Goal: Transaction & Acquisition: Purchase product/service

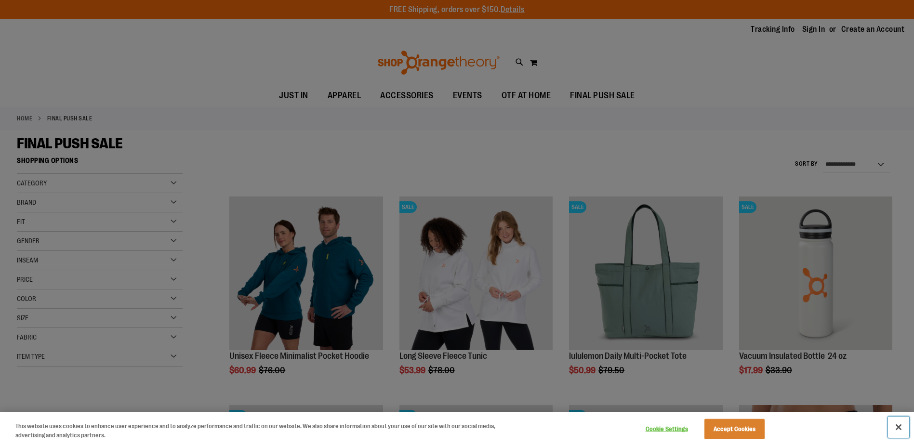
click at [898, 424] on button "Close" at bounding box center [898, 427] width 21 height 21
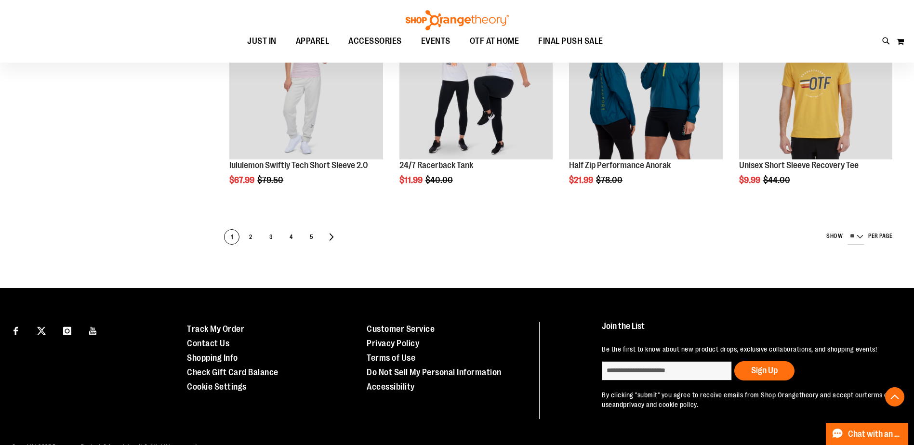
scroll to position [630, 0]
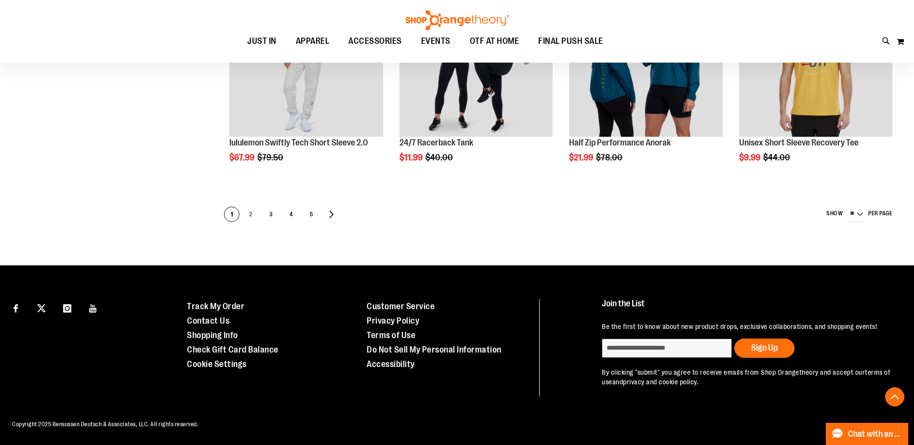
click at [248, 215] on span "2" at bounding box center [250, 214] width 14 height 15
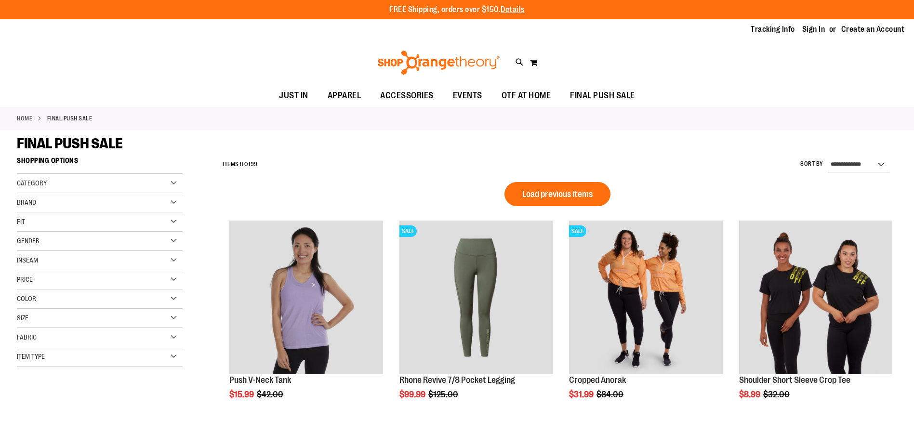
type input "**********"
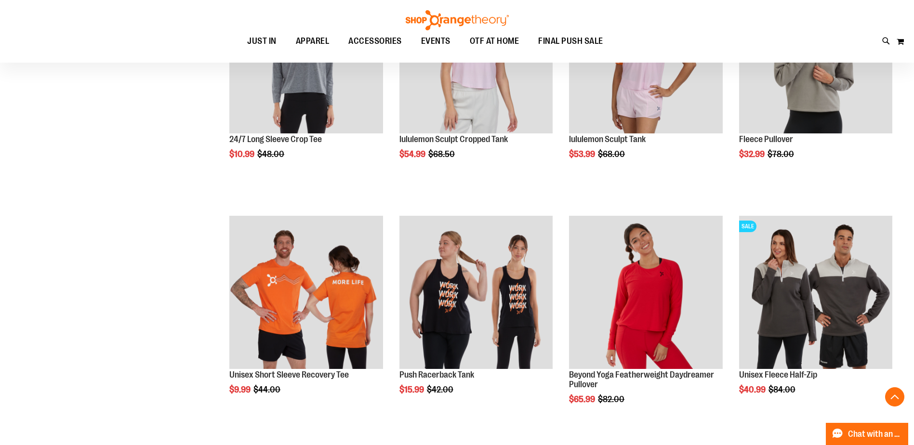
scroll to position [1115, 0]
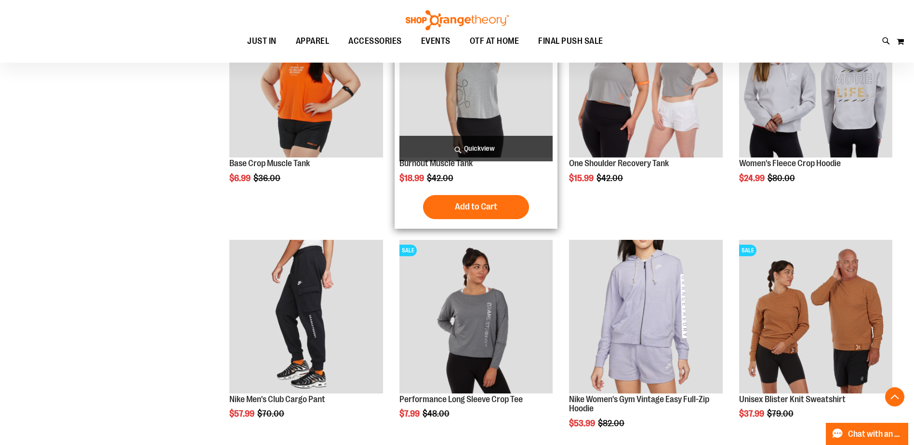
scroll to position [1886, 0]
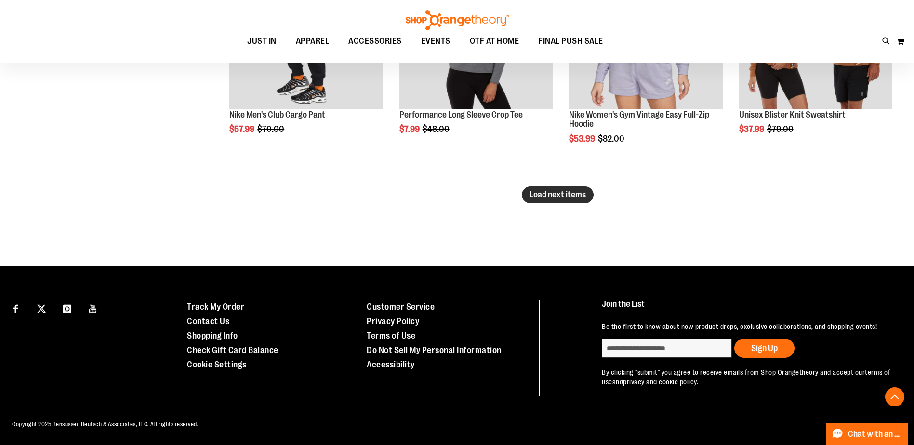
click at [569, 195] on span "Load next items" at bounding box center [557, 195] width 56 height 10
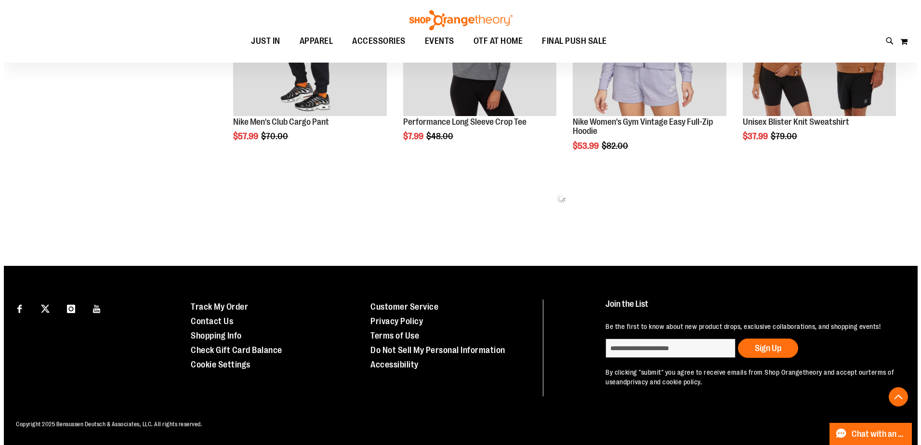
scroll to position [2151, 0]
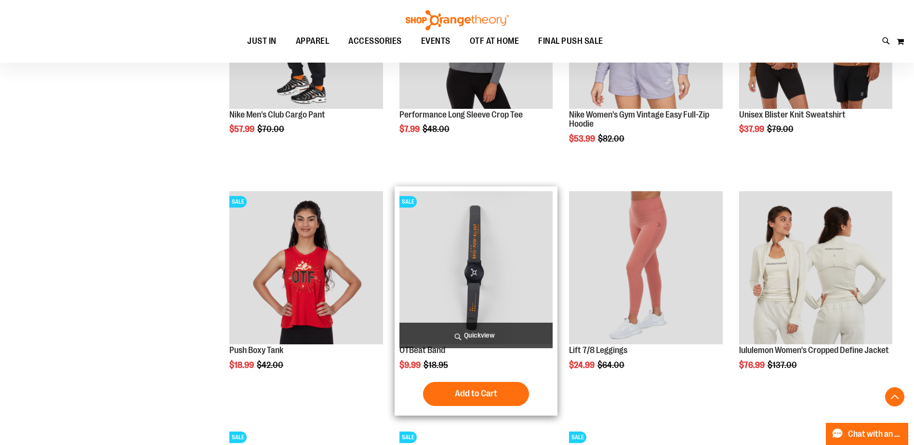
click at [468, 330] on span "Quickview" at bounding box center [475, 336] width 153 height 26
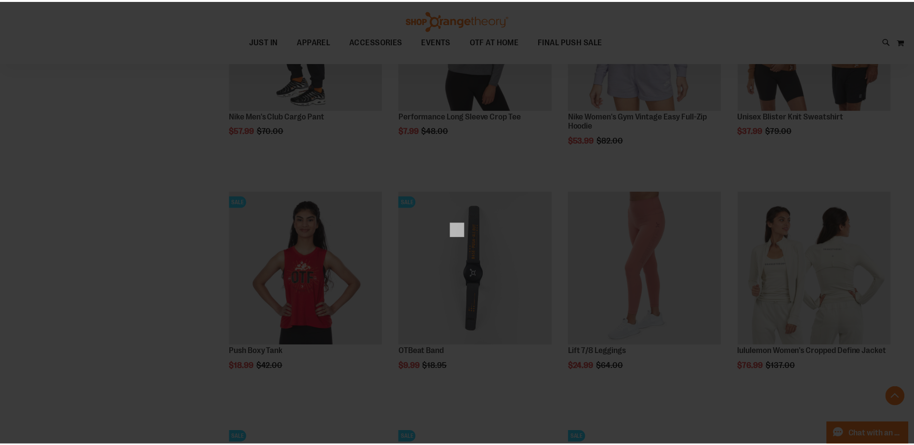
scroll to position [0, 0]
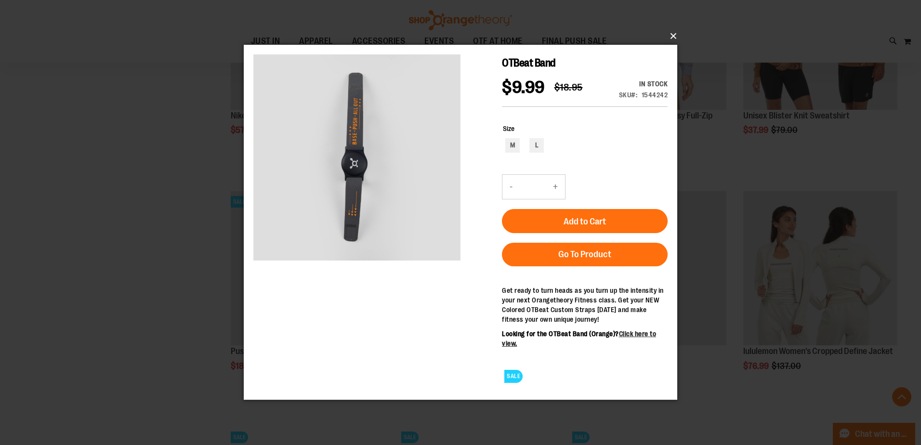
click at [671, 34] on button "×" at bounding box center [464, 36] width 434 height 21
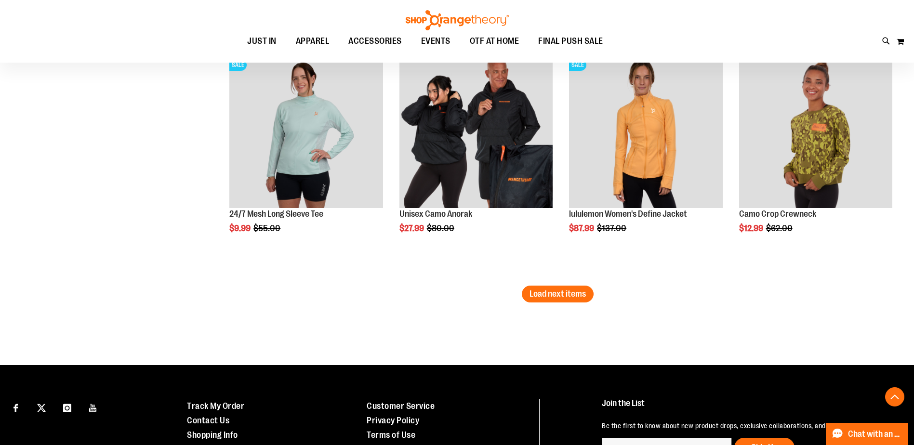
scroll to position [2762, 0]
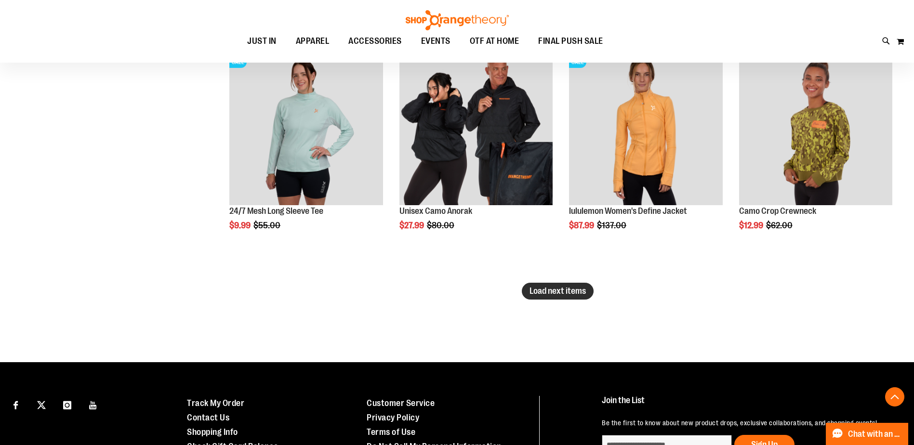
click at [559, 287] on span "Load next items" at bounding box center [557, 291] width 56 height 10
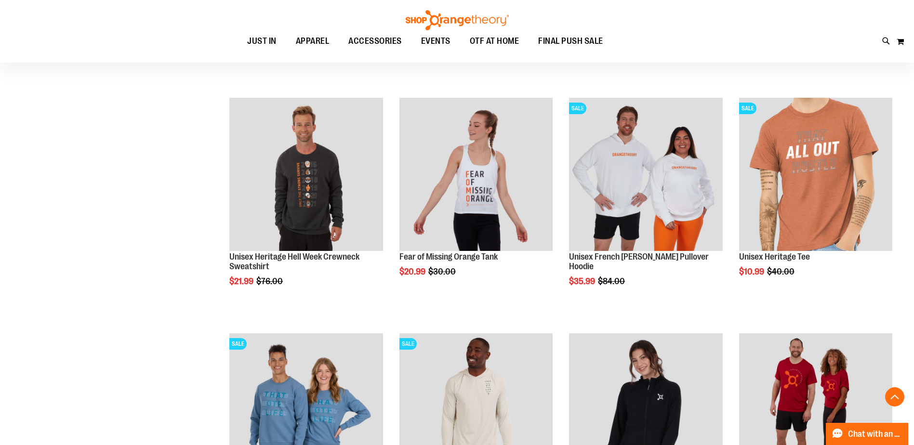
scroll to position [3196, 0]
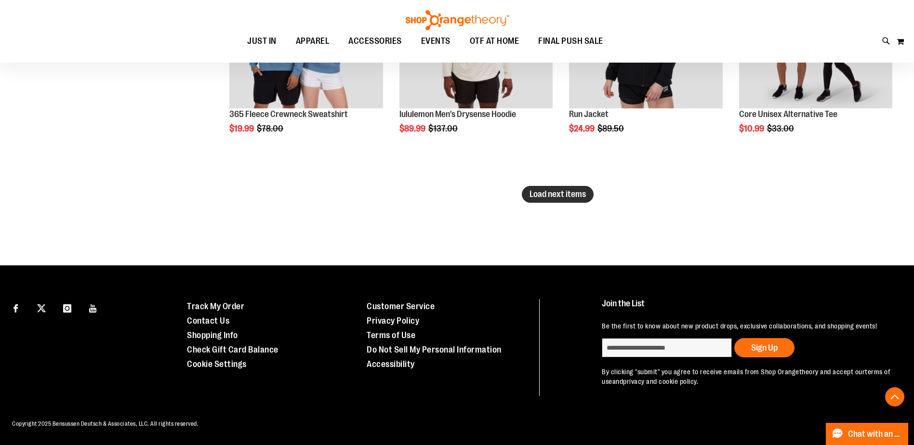
click at [558, 196] on span "Load next items" at bounding box center [557, 194] width 56 height 10
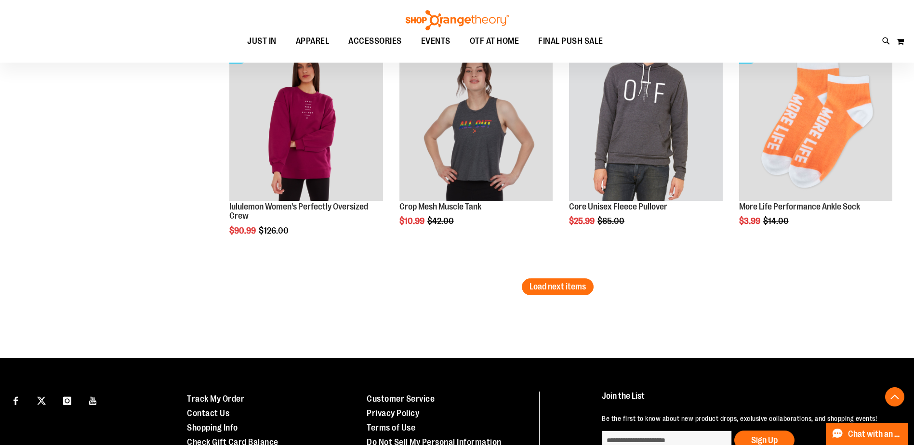
scroll to position [4192, 0]
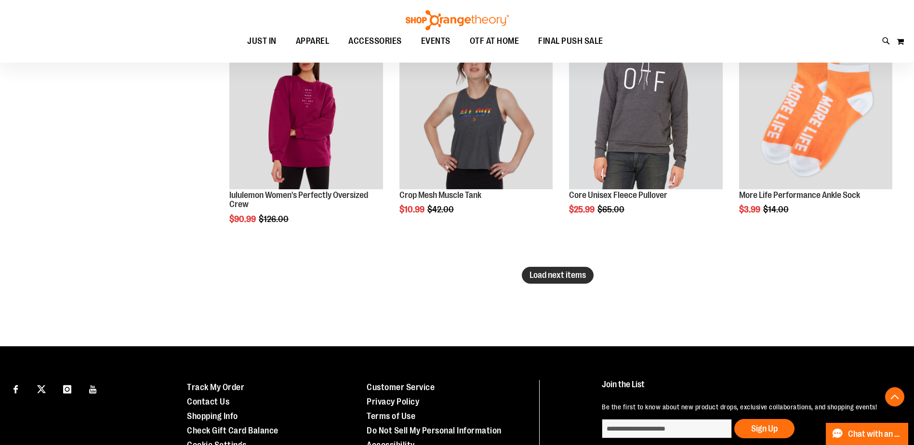
click at [562, 279] on span "Load next items" at bounding box center [557, 275] width 56 height 10
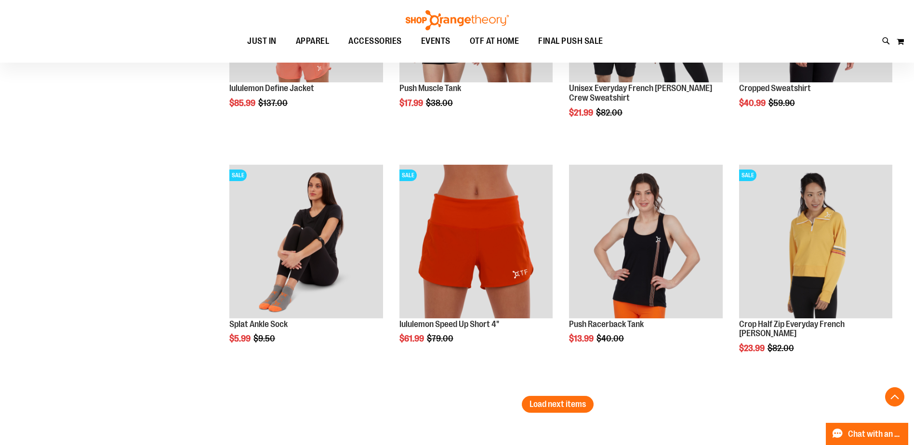
scroll to position [4963, 0]
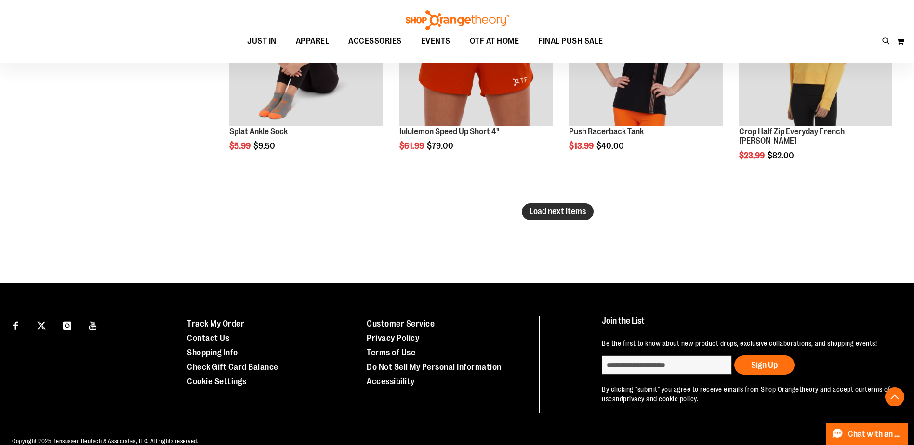
click at [545, 209] on span "Load next items" at bounding box center [557, 212] width 56 height 10
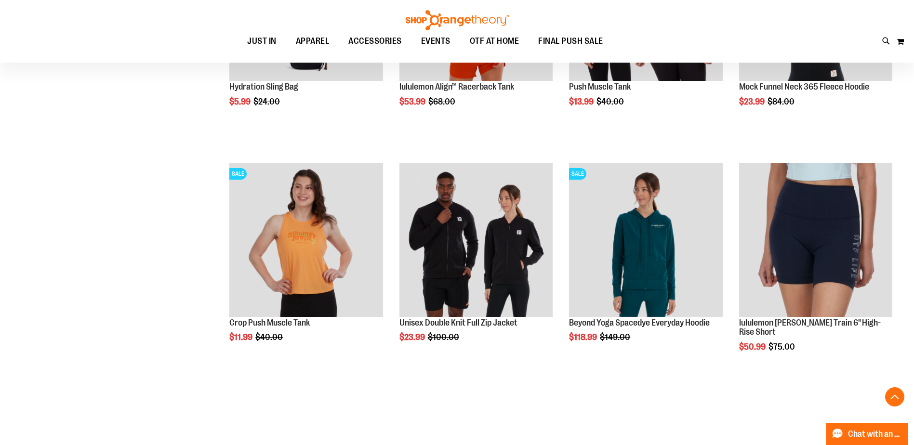
scroll to position [5493, 0]
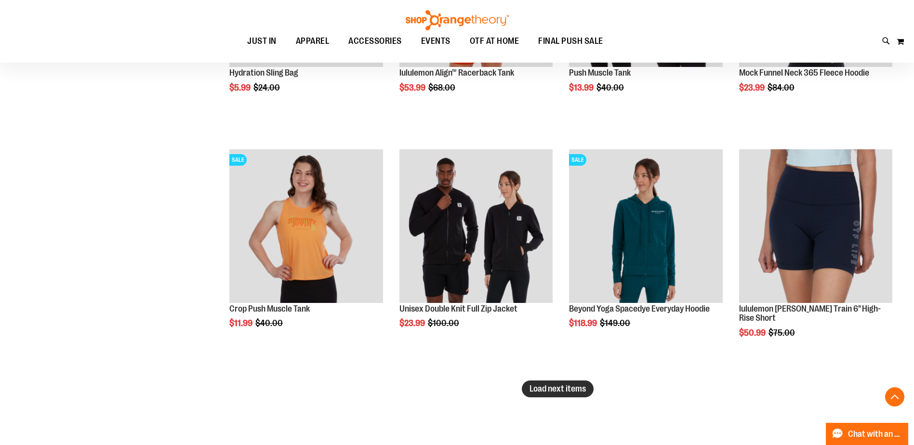
click at [568, 391] on span "Load next items" at bounding box center [557, 389] width 56 height 10
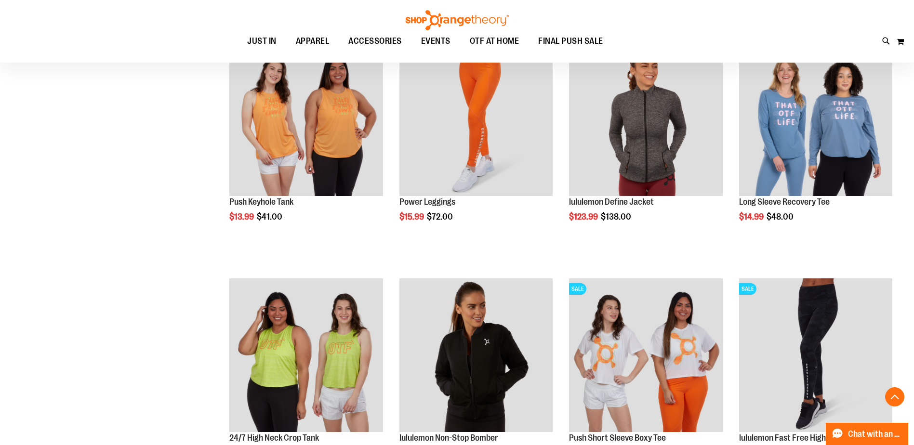
scroll to position [6264, 0]
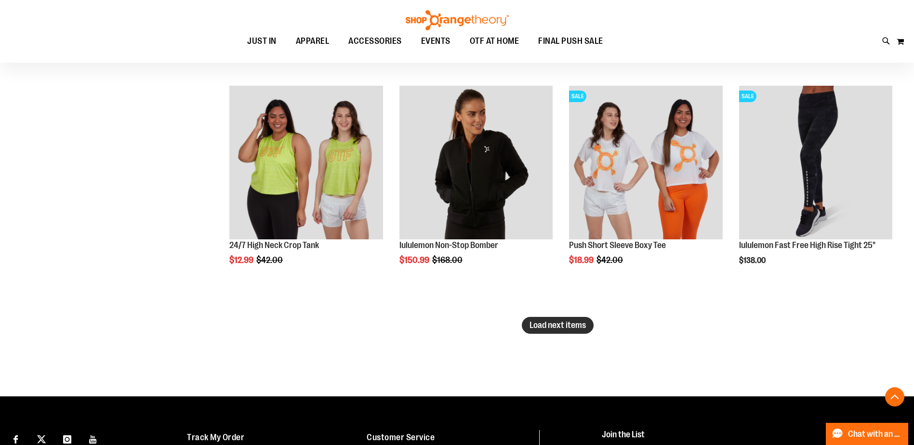
click at [562, 326] on span "Load next items" at bounding box center [557, 325] width 56 height 10
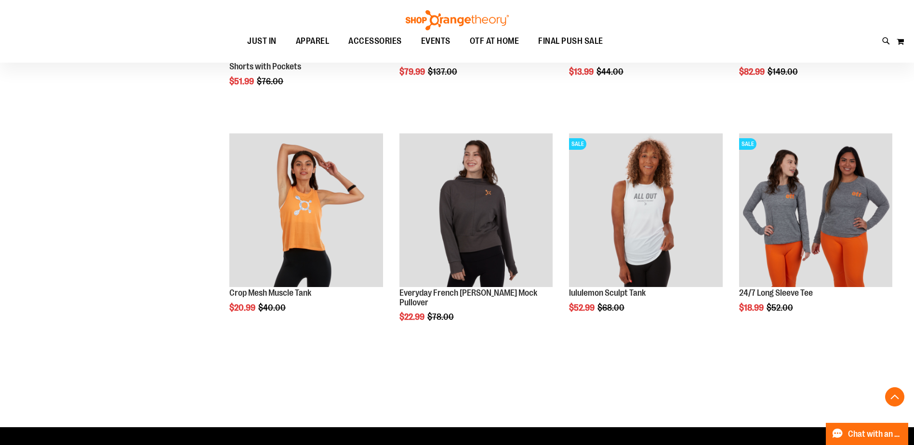
scroll to position [6987, 0]
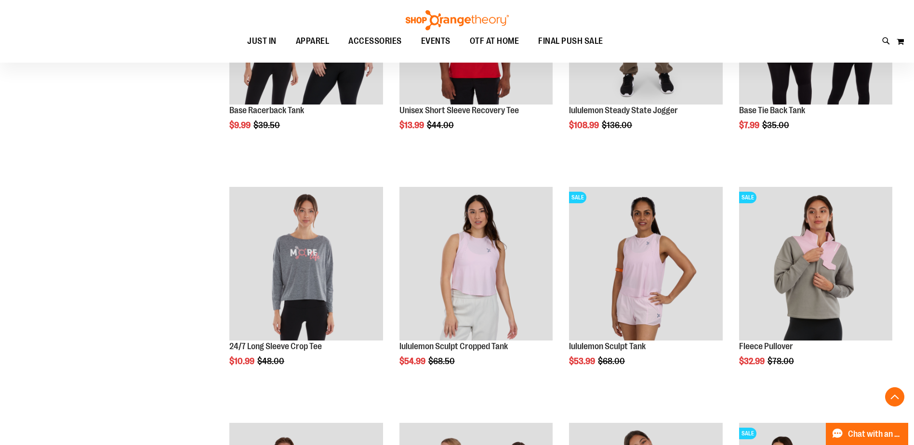
scroll to position [292, 0]
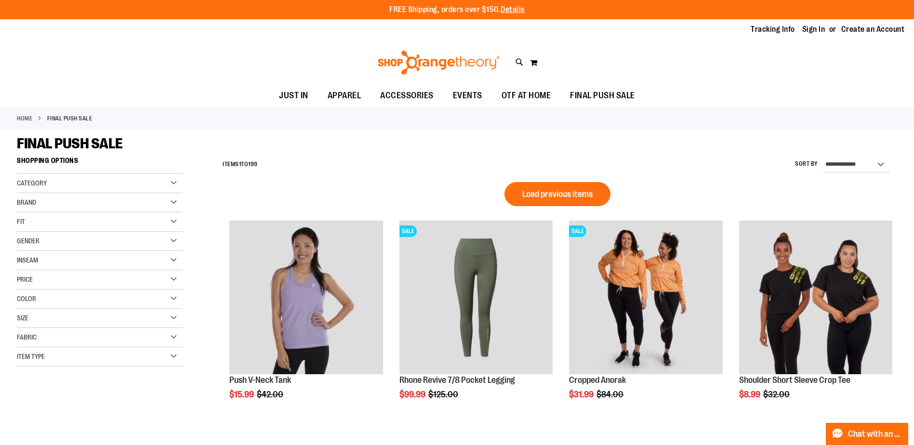
click at [45, 240] on div "Gender" at bounding box center [100, 241] width 166 height 19
click at [37, 260] on link "Men 11 items" at bounding box center [93, 261] width 159 height 10
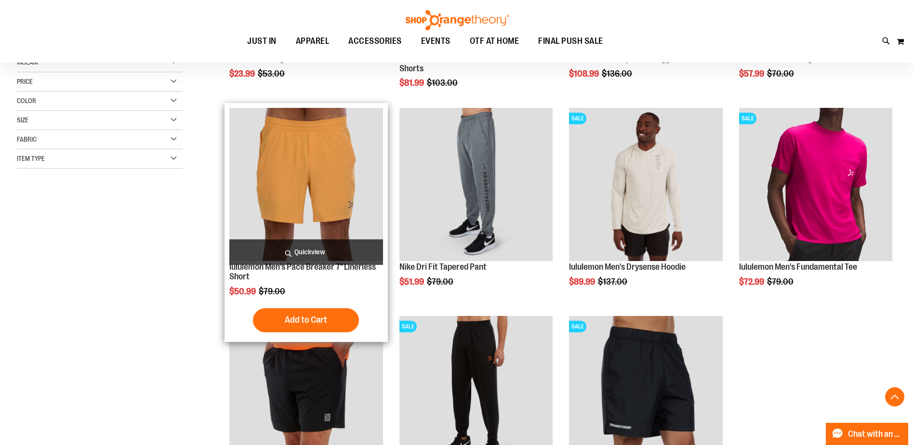
scroll to position [56, 0]
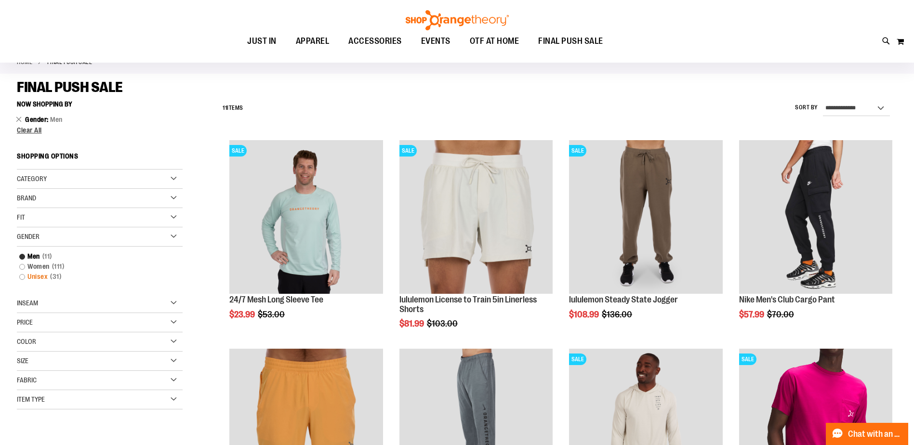
click at [40, 277] on link "Unisex 31 items" at bounding box center [93, 277] width 159 height 10
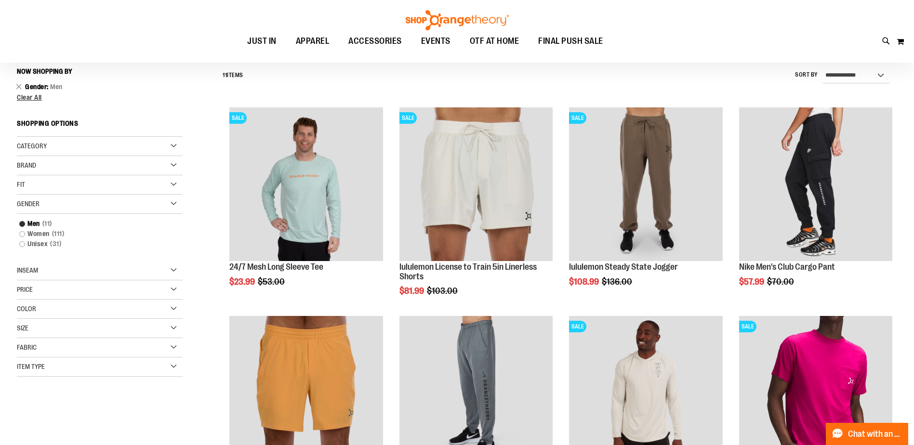
scroll to position [90, 0]
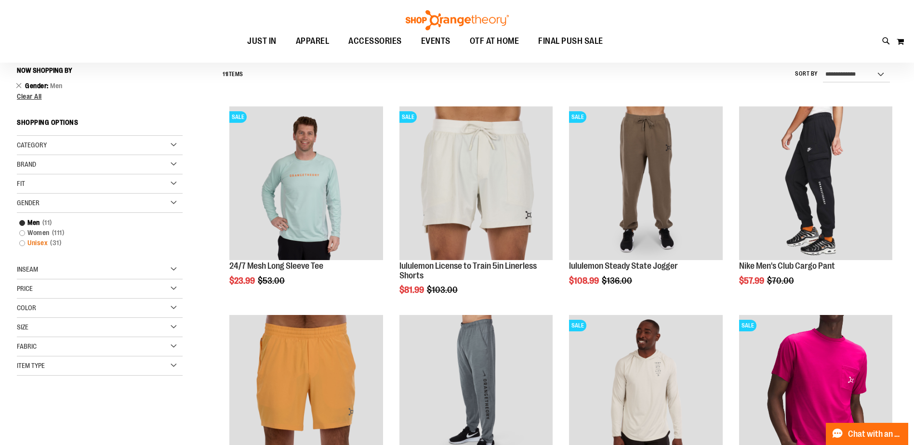
click at [24, 244] on link "Unisex 31 items" at bounding box center [93, 243] width 159 height 10
click at [21, 242] on link "Unisex 31 items" at bounding box center [93, 243] width 159 height 10
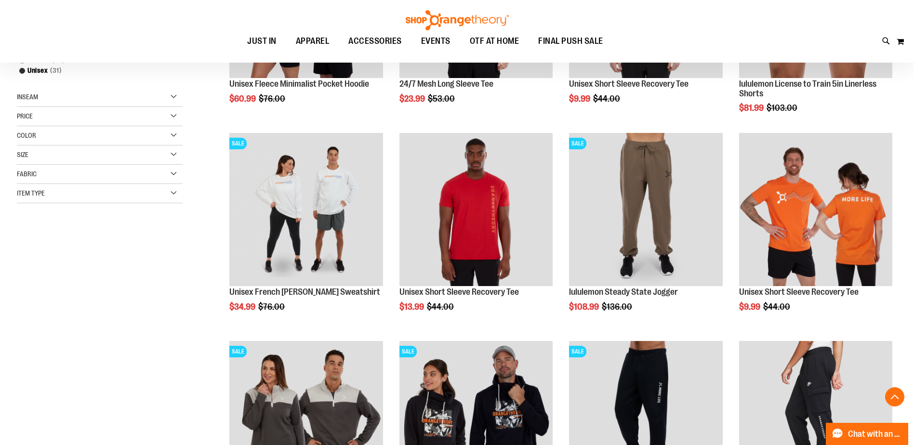
scroll to position [330, 0]
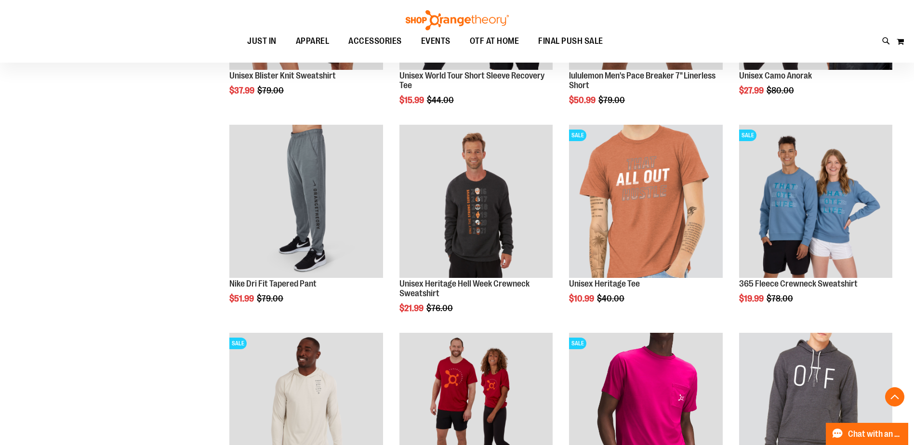
scroll to position [909, 0]
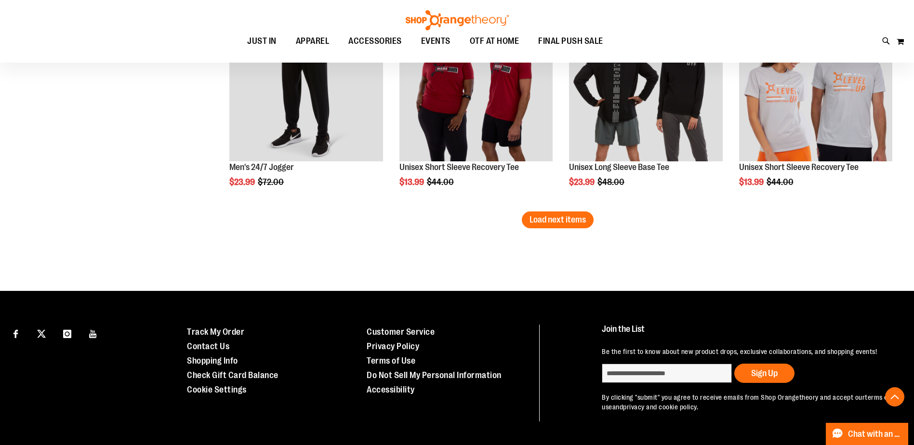
scroll to position [1872, 0]
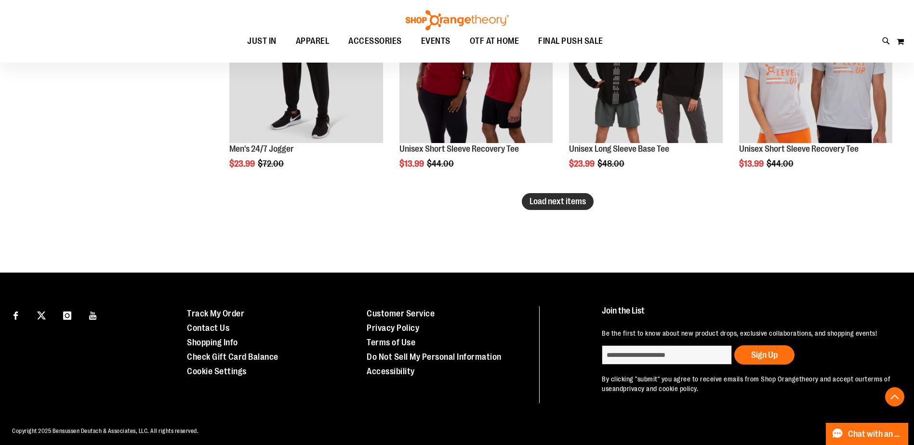
click at [546, 197] on span "Load next items" at bounding box center [557, 202] width 56 height 10
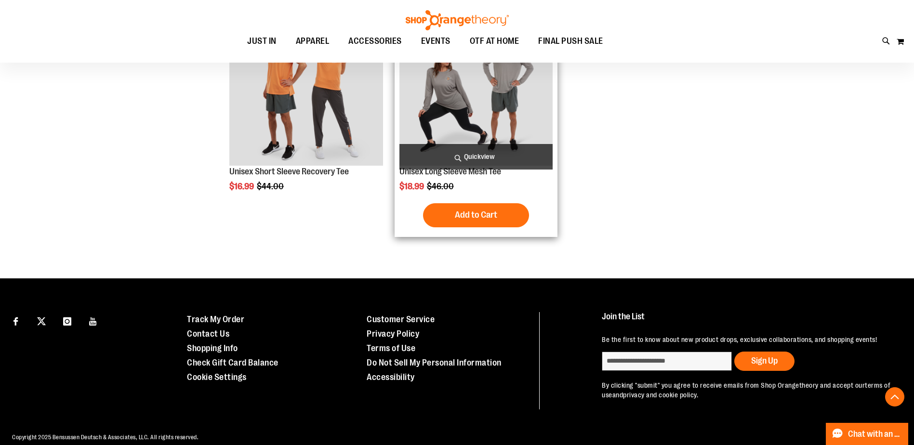
scroll to position [2279, 0]
